Goal: Information Seeking & Learning: Find specific fact

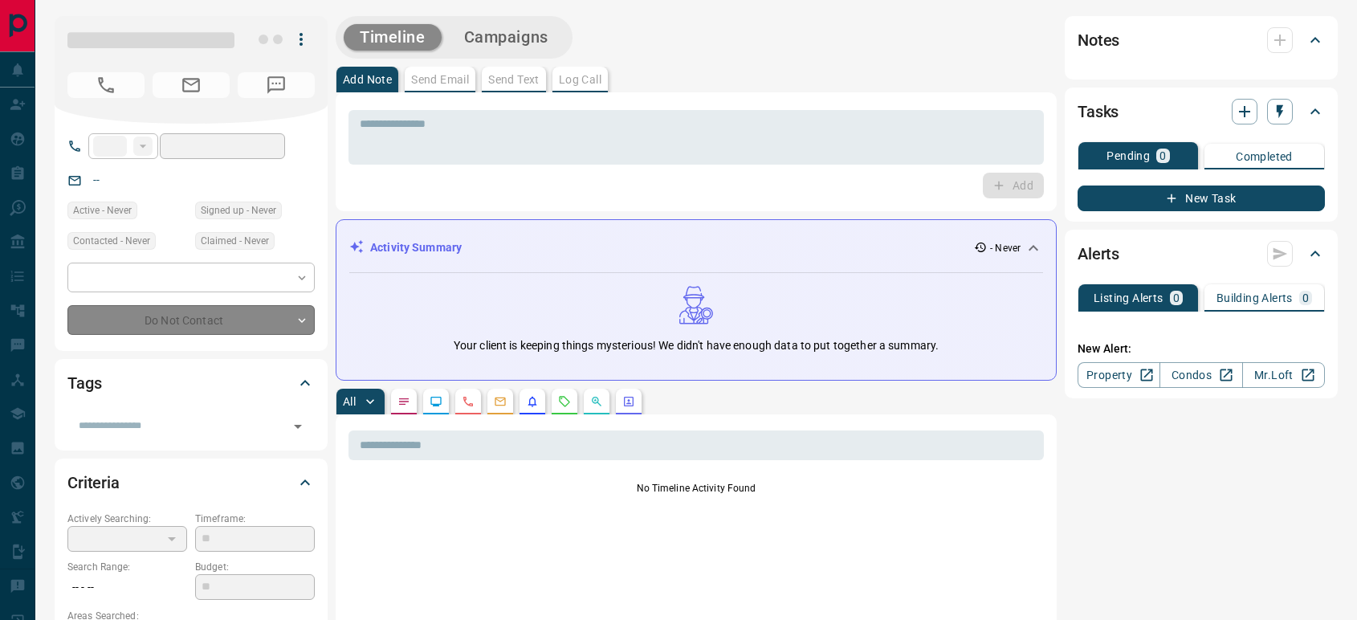
type input "**"
type input "**********"
type input "**"
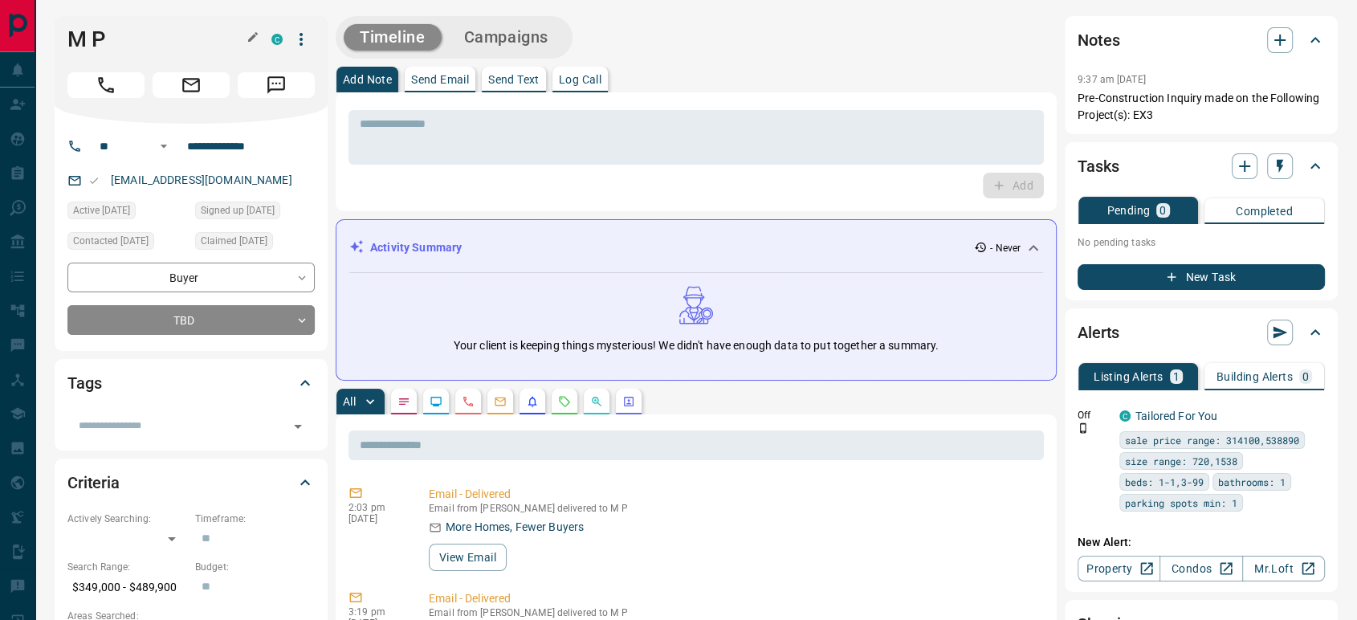
click at [257, 37] on icon "button" at bounding box center [252, 37] width 13 height 13
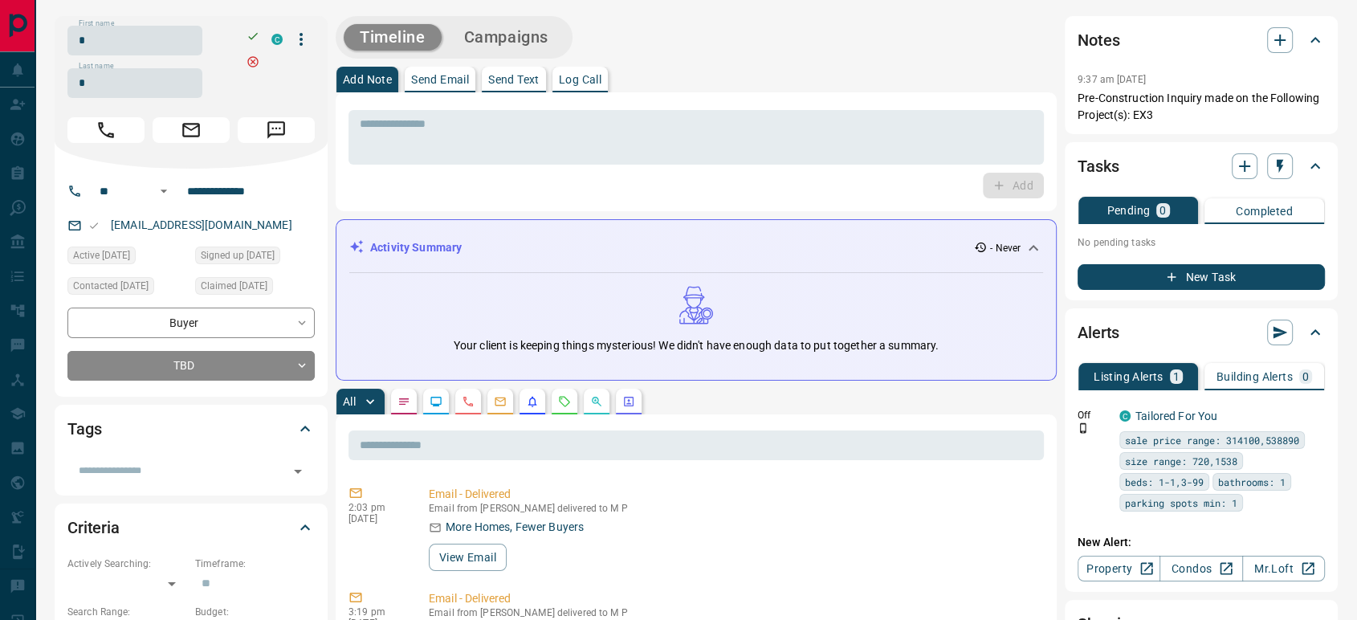
click at [190, 56] on div "First name * First name Last name * Last name" at bounding box center [165, 62] width 196 height 72
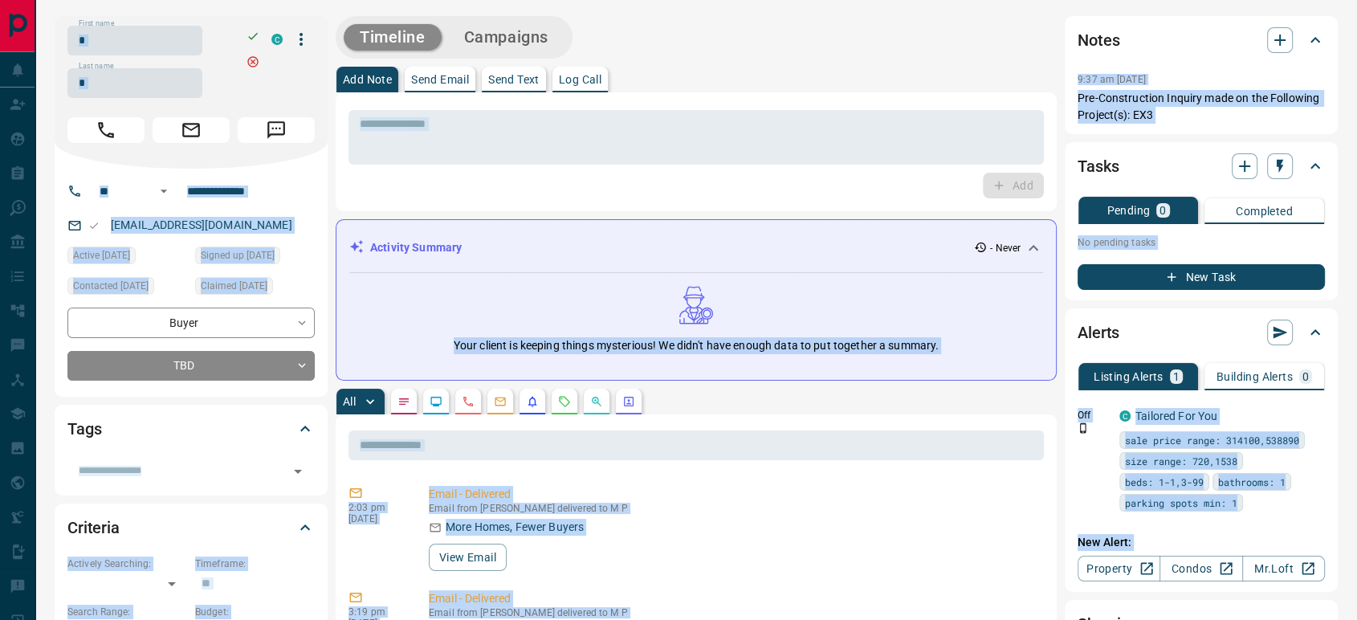
copy div "Lore Ipsumdolo Sitam Conse Ad Elits Doeiu Temporincidid Utlab Etdolorem Aliquae…"
click at [189, 48] on input "*" at bounding box center [134, 41] width 135 height 30
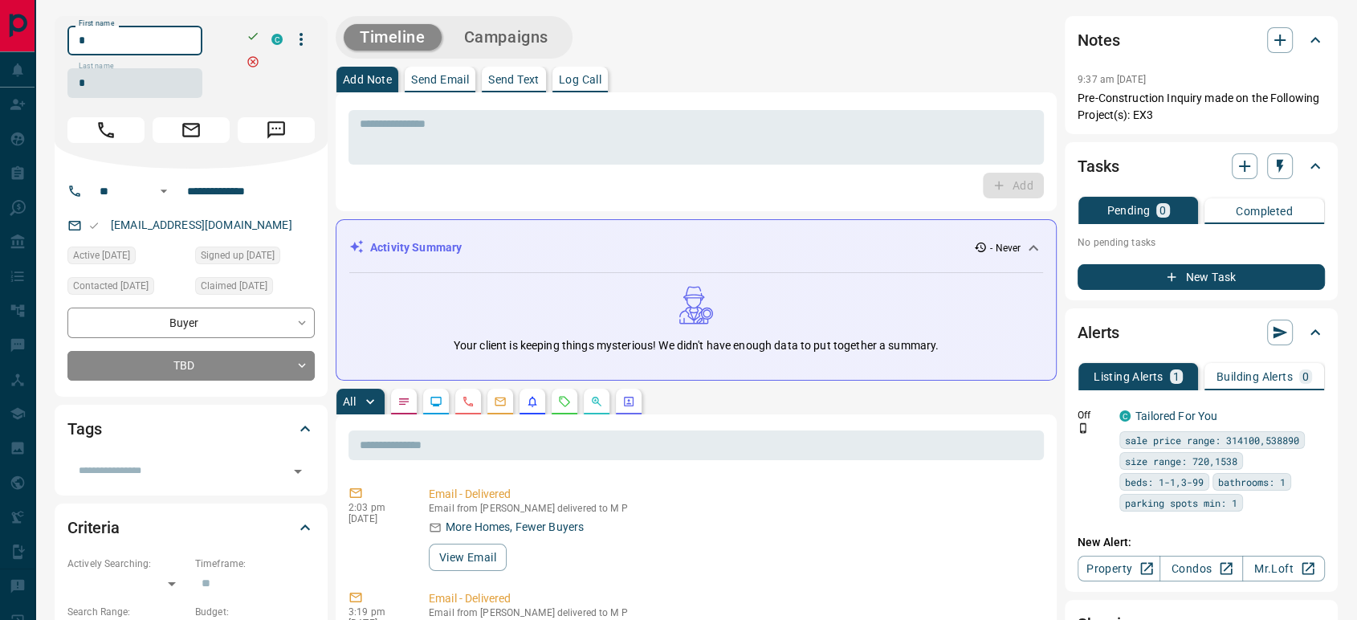
click at [189, 48] on input "*" at bounding box center [134, 41] width 135 height 30
click at [230, 189] on input "**********" at bounding box center [243, 191] width 125 height 26
drag, startPoint x: 248, startPoint y: 222, endPoint x: 106, endPoint y: 222, distance: 142.1
click at [106, 222] on div "[EMAIL_ADDRESS][DOMAIN_NAME]" at bounding box center [190, 225] width 247 height 26
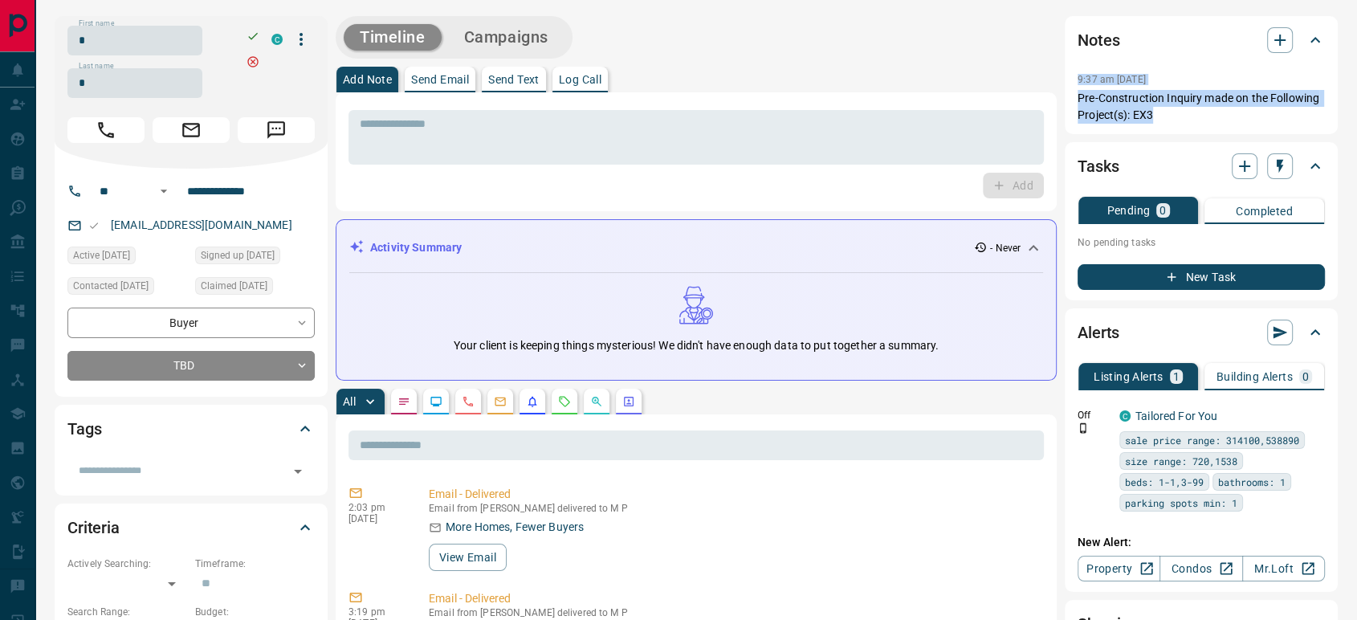
copy div "9:37 am [DATE] Pin Pre-Construction Inquiry made on the Following Project(s): E…"
drag, startPoint x: 1164, startPoint y: 115, endPoint x: 1066, endPoint y: 75, distance: 105.9
click at [1066, 75] on div "Notes 9:37 am [DATE] Pre-Construction Inquiry made on the Following Project(s):…" at bounding box center [1201, 75] width 273 height 118
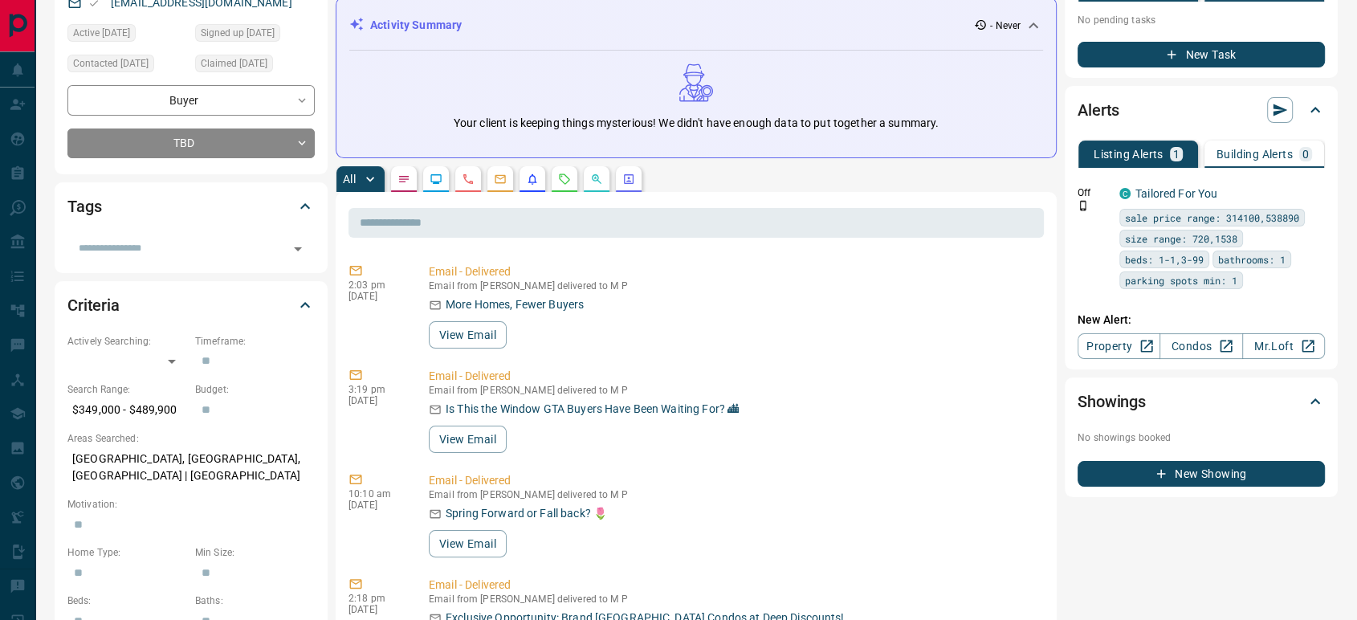
scroll to position [356, 0]
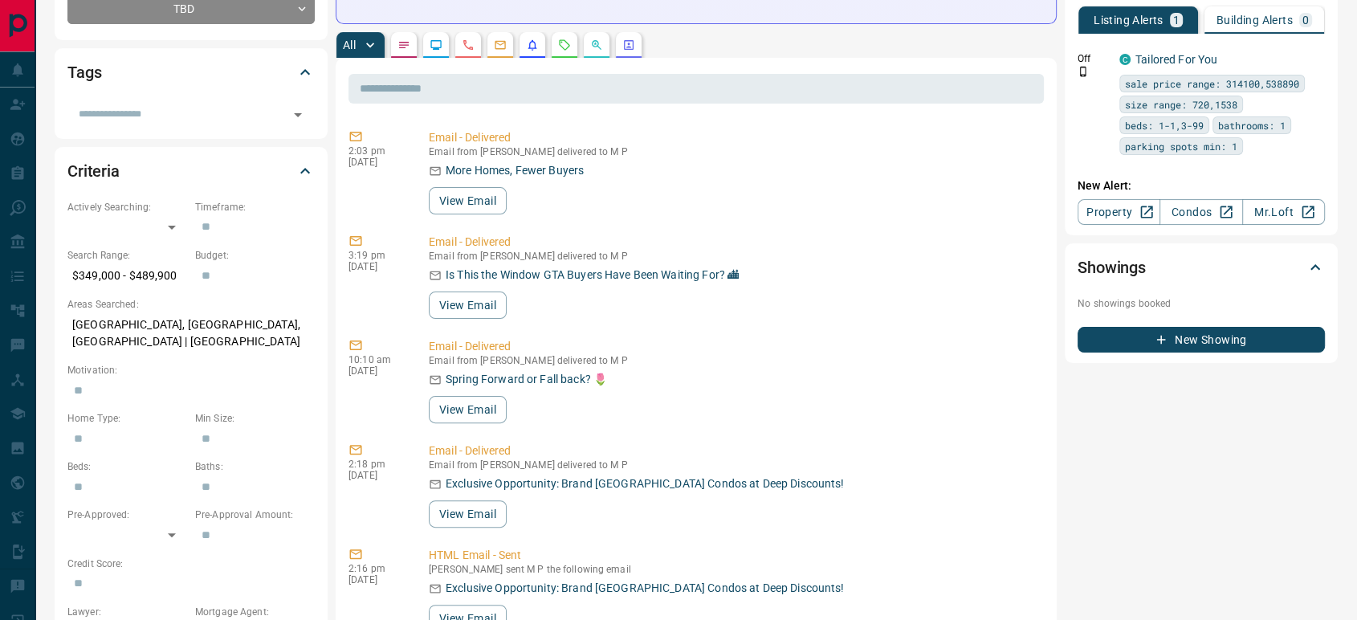
click at [467, 44] on icon "Calls" at bounding box center [468, 45] width 13 height 13
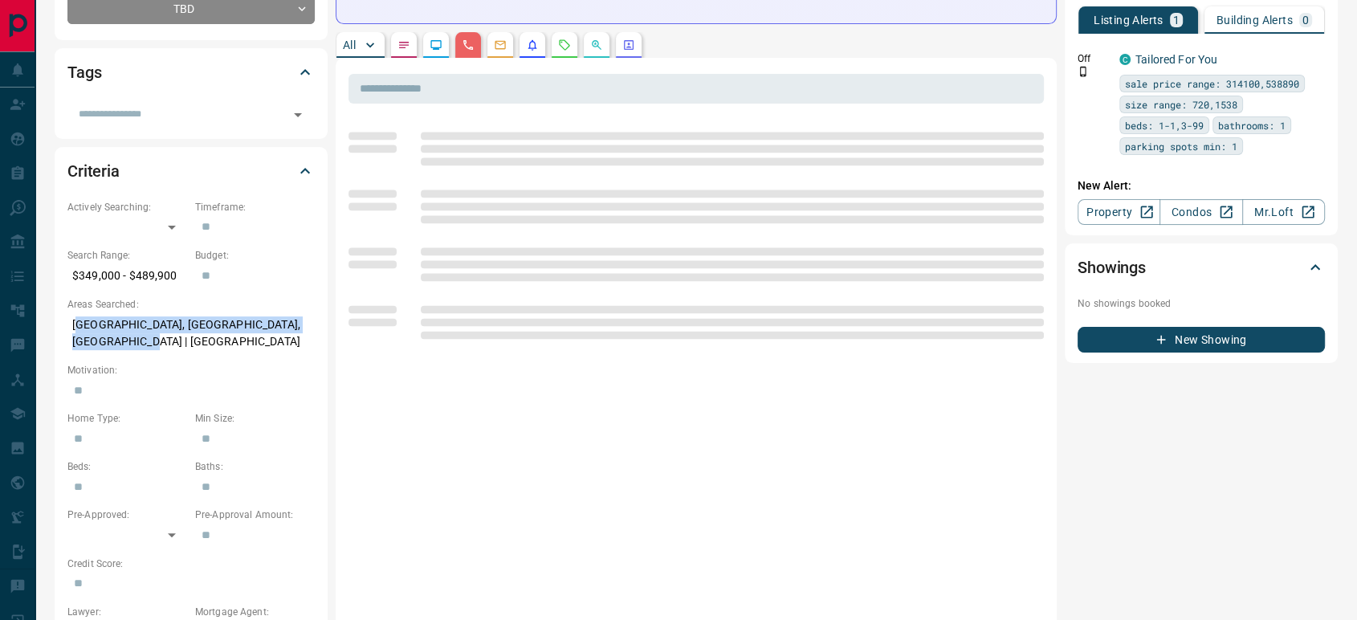
drag, startPoint x: 104, startPoint y: 339, endPoint x: 66, endPoint y: 328, distance: 40.1
click at [66, 328] on div "Criteria Actively Searching: ​ ​ Timeframe: ​ Search Range: $349,000 - $489,900…" at bounding box center [191, 401] width 273 height 508
copy p "[GEOGRAPHIC_DATA], [GEOGRAPHIC_DATA], [GEOGRAPHIC_DATA] | [GEOGRAPHIC_DATA]"
click at [66, 328] on div "Criteria Actively Searching: ​ ​ Timeframe: ​ Search Range: $349,000 - $489,900…" at bounding box center [191, 401] width 273 height 508
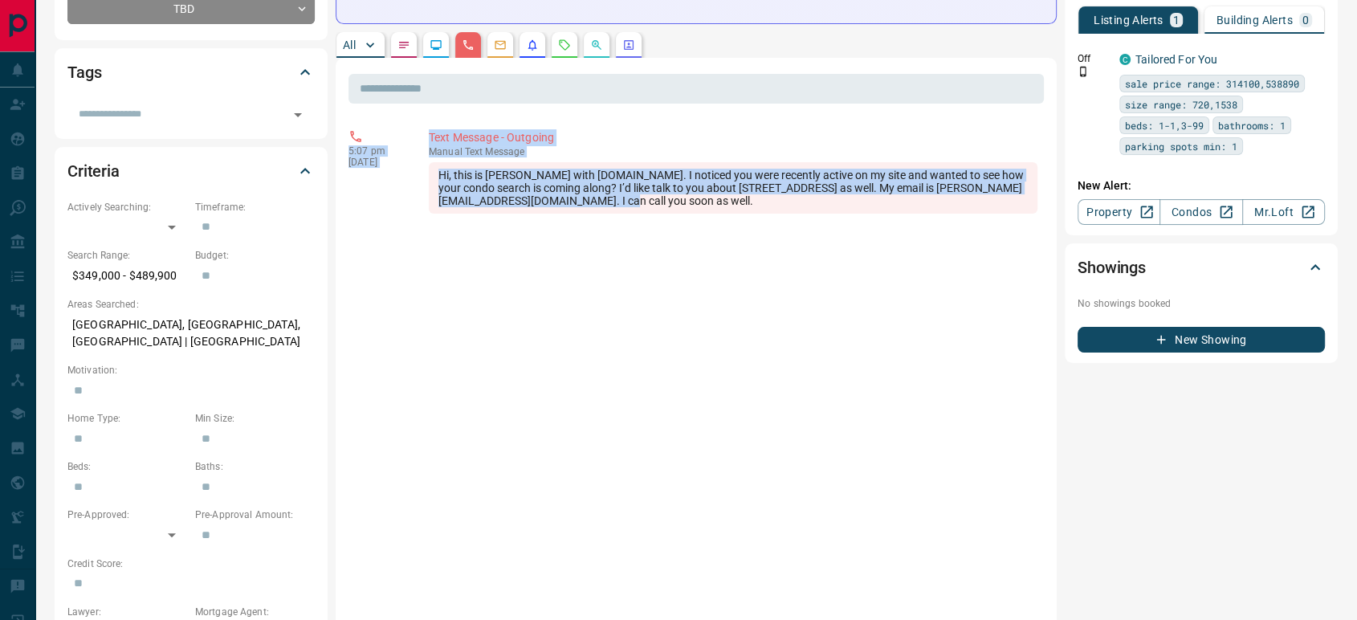
copy div "5:07 pm [DATE] Text Message - Outgoing manual Text Message Hi, this is [PERSON_…"
drag, startPoint x: 572, startPoint y: 202, endPoint x: 342, endPoint y: 152, distance: 234.9
click at [342, 152] on div "​ 5:07 pm [DATE] Text Message - Outgoing manual Text Message Hi, this is [PERSO…" at bounding box center [696, 581] width 721 height 1046
